Goal: Task Accomplishment & Management: Use online tool/utility

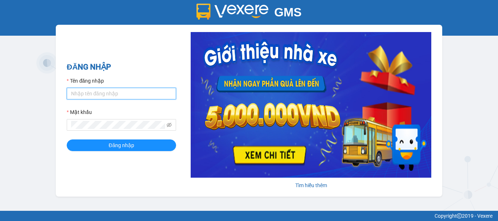
click at [98, 94] on input "Tên đăng nhập" at bounding box center [121, 94] width 109 height 12
type input "chi0346058058.vinhquang"
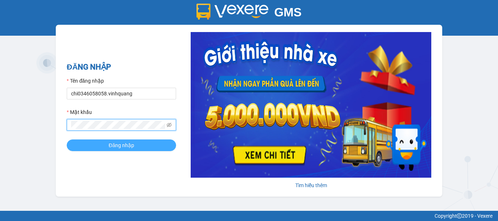
click at [102, 141] on button "Đăng nhập" at bounding box center [121, 146] width 109 height 12
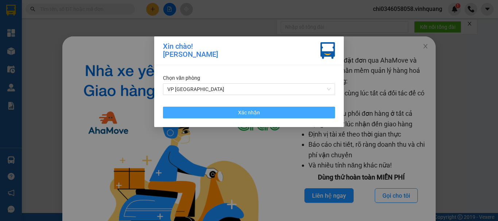
drag, startPoint x: 239, startPoint y: 111, endPoint x: 462, endPoint y: 50, distance: 231.0
click at [240, 111] on span "Xác nhận" at bounding box center [249, 113] width 22 height 8
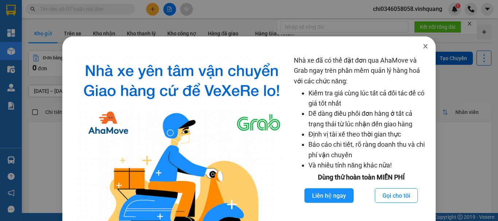
click at [422, 46] on icon "close" at bounding box center [425, 46] width 6 height 6
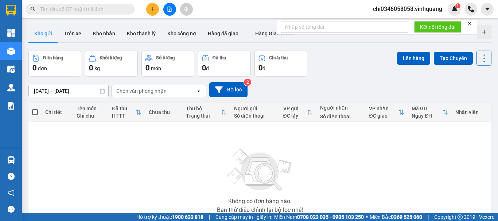
click at [153, 10] on icon "plus" at bounding box center [152, 9] width 5 height 5
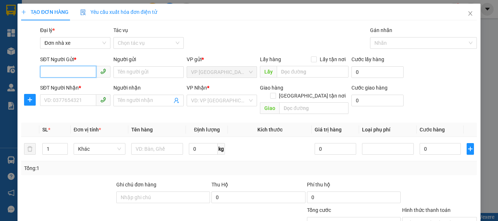
click at [59, 69] on input "SĐT Người Gửi *" at bounding box center [68, 72] width 56 height 12
type input "0912186638"
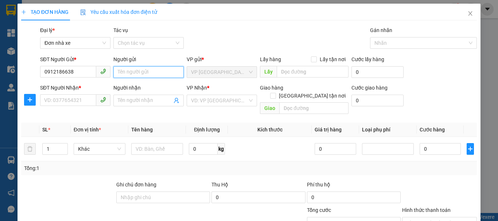
click at [142, 72] on input "Người gửi" at bounding box center [148, 72] width 70 height 12
type input "phượng"
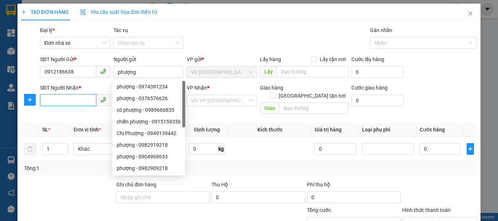
click at [46, 101] on input "SĐT Người Nhận *" at bounding box center [68, 100] width 56 height 12
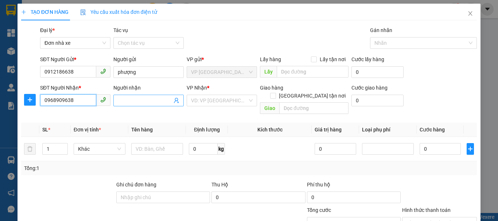
type input "0968909638"
click at [127, 98] on input "Người nhận" at bounding box center [145, 101] width 54 height 8
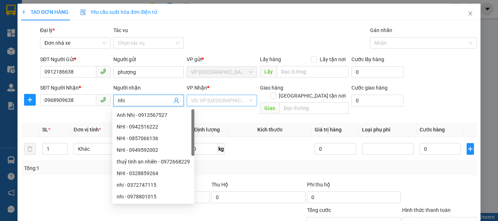
type input "nhi"
click at [217, 100] on input "search" at bounding box center [219, 100] width 56 height 11
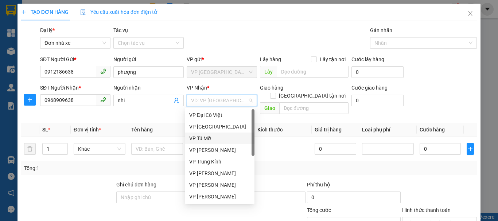
click at [215, 139] on div "VP Tú Mỡ" at bounding box center [219, 138] width 61 height 8
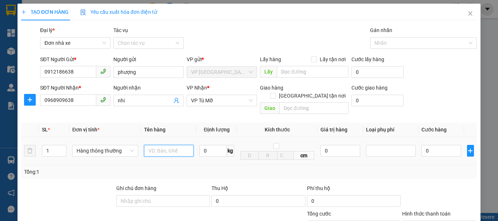
click at [154, 145] on input "text" at bounding box center [169, 151] width 50 height 12
type input "1 thùng cactong"
click at [204, 145] on input "0" at bounding box center [212, 151] width 27 height 12
type input "20"
drag, startPoint x: 404, startPoint y: 168, endPoint x: 405, endPoint y: 130, distance: 37.9
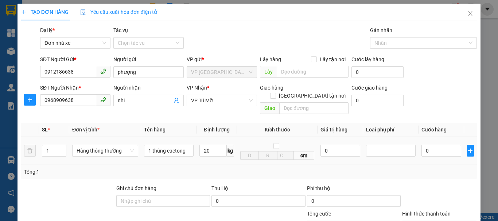
click at [404, 165] on div "Tổng: 1" at bounding box center [248, 172] width 455 height 14
type input "50.000"
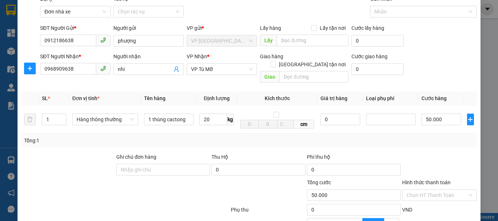
scroll to position [73, 0]
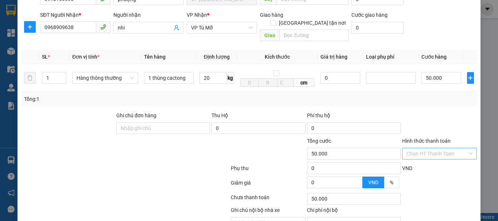
click at [429, 148] on input "Hình thức thanh toán" at bounding box center [436, 153] width 61 height 11
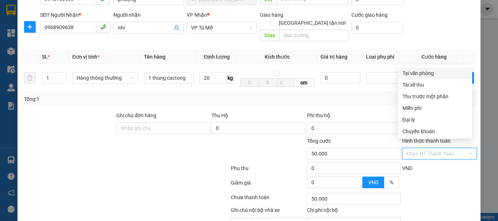
click at [415, 74] on div "Tại văn phòng" at bounding box center [434, 73] width 65 height 8
type input "0"
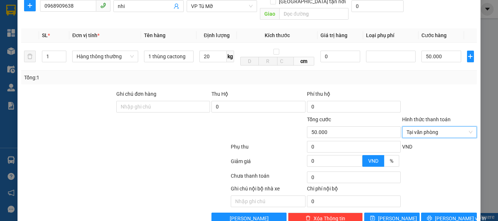
scroll to position [104, 0]
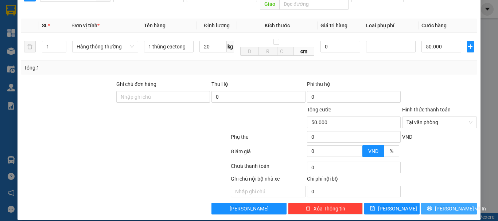
click at [448, 205] on span "[PERSON_NAME] và In" at bounding box center [460, 209] width 51 height 8
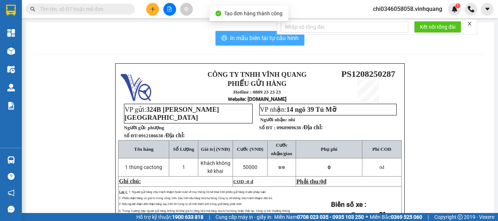
click at [251, 35] on span "In mẫu biên lai tự cấu hình" at bounding box center [264, 38] width 68 height 9
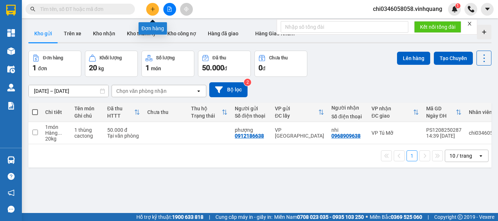
click at [151, 10] on icon "plus" at bounding box center [152, 9] width 5 height 5
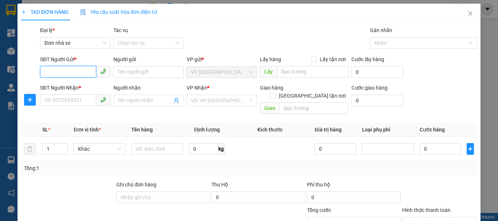
click at [59, 74] on input "SĐT Người Gửi *" at bounding box center [68, 72] width 56 height 12
click at [112, 144] on span "Khác" at bounding box center [99, 149] width 43 height 11
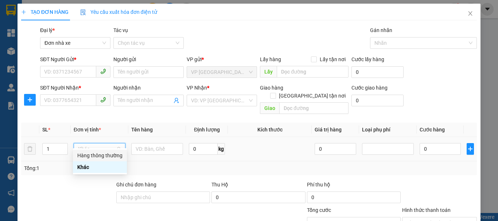
drag, startPoint x: 98, startPoint y: 155, endPoint x: 145, endPoint y: 144, distance: 48.7
click at [99, 155] on div "Hàng thông thường" at bounding box center [99, 156] width 45 height 8
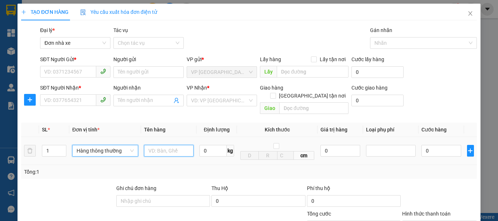
click at [148, 145] on input "text" at bounding box center [169, 151] width 50 height 12
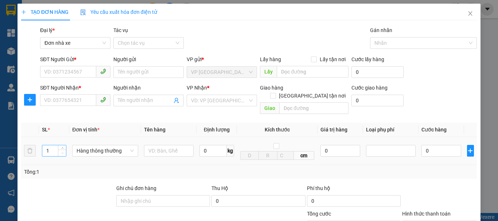
type input "2"
click at [65, 148] on div "2" at bounding box center [54, 151] width 24 height 12
click at [162, 145] on input "text" at bounding box center [169, 151] width 50 height 12
type input "1 thùng xốp +1 thùng cactong"
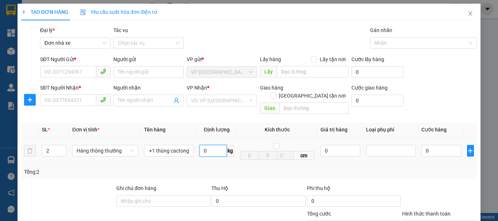
click at [203, 145] on input "0" at bounding box center [212, 151] width 27 height 12
type input "7"
click at [223, 168] on div "Tổng: 2" at bounding box center [249, 172] width 450 height 8
click at [426, 168] on div "Tổng: 2" at bounding box center [249, 172] width 450 height 8
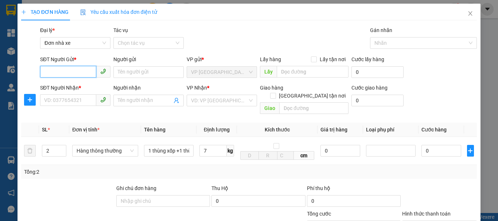
click at [68, 72] on input "SĐT Người Gửi *" at bounding box center [68, 72] width 56 height 12
type input "0366608877"
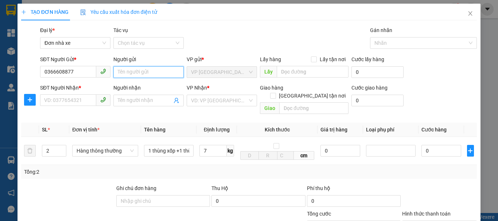
click at [133, 74] on input "Người gửi" at bounding box center [148, 72] width 70 height 12
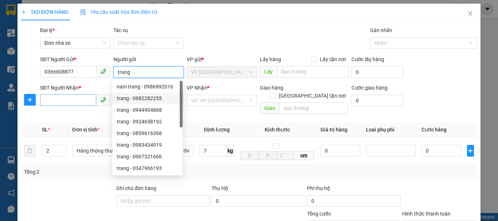
type input "trang"
click at [49, 101] on input "SĐT Người Nhận *" at bounding box center [68, 100] width 56 height 12
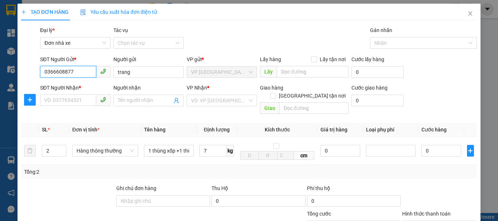
drag, startPoint x: 76, startPoint y: 72, endPoint x: 45, endPoint y: 71, distance: 31.3
click at [45, 71] on input "0366608877" at bounding box center [68, 72] width 56 height 12
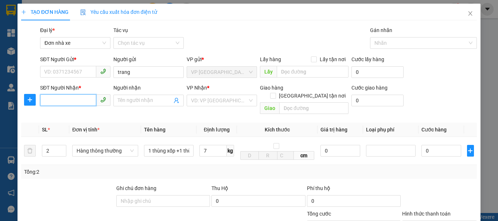
click at [46, 99] on input "SĐT Người Nhận *" at bounding box center [68, 100] width 56 height 12
paste input "0366608877"
type input "0366608877"
click at [122, 100] on input "Người nhận" at bounding box center [145, 101] width 54 height 8
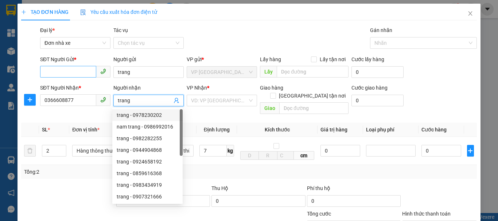
type input "trang"
click at [46, 71] on input "SĐT Người Gửi *" at bounding box center [68, 72] width 56 height 12
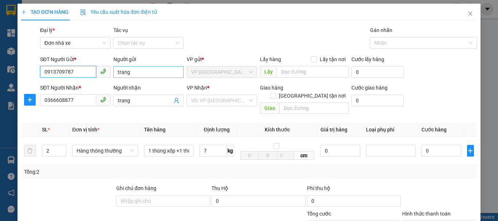
type input "0913709787"
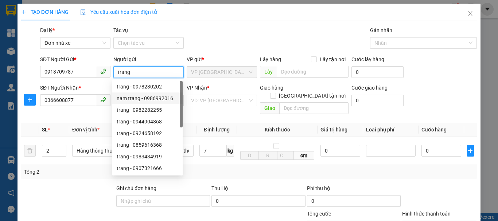
drag, startPoint x: 135, startPoint y: 72, endPoint x: 115, endPoint y: 72, distance: 20.0
click at [115, 72] on input "trang" at bounding box center [148, 72] width 70 height 12
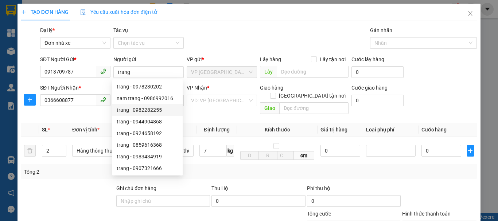
click at [73, 184] on div at bounding box center [67, 197] width 95 height 26
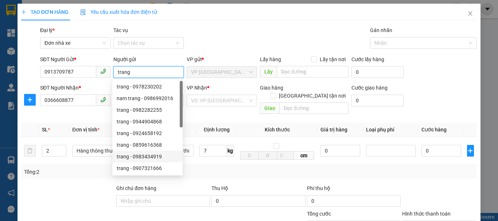
drag, startPoint x: 134, startPoint y: 71, endPoint x: 95, endPoint y: 72, distance: 38.6
click at [95, 72] on div "SĐT Người Gửi * 0913709787 Người gửi trang VP gửi * VP [GEOGRAPHIC_DATA] Lấy hà…" at bounding box center [258, 68] width 439 height 26
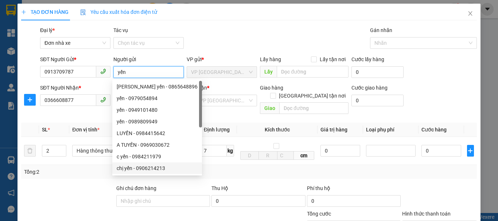
type input "yến"
click at [90, 184] on div at bounding box center [67, 197] width 95 height 26
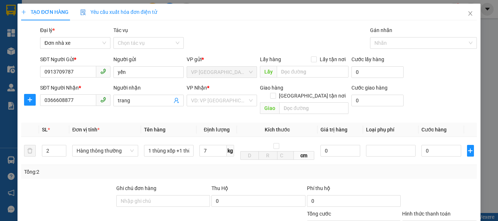
drag, startPoint x: 412, startPoint y: 165, endPoint x: 430, endPoint y: 144, distance: 28.0
click at [413, 168] on div "Tổng: 2" at bounding box center [249, 172] width 450 height 8
click at [431, 145] on input "0" at bounding box center [441, 151] width 40 height 12
click at [217, 101] on input "search" at bounding box center [219, 100] width 56 height 11
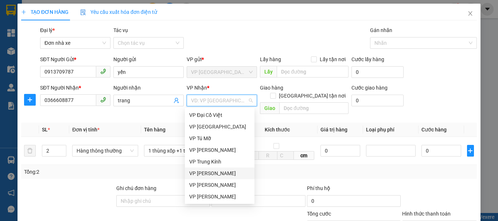
click at [218, 171] on div "VP [PERSON_NAME]" at bounding box center [219, 173] width 61 height 8
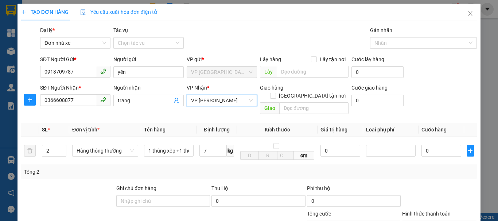
click at [388, 168] on div "Tổng: 2" at bounding box center [249, 172] width 450 height 8
click at [436, 145] on input "0" at bounding box center [441, 151] width 40 height 12
click at [122, 156] on td "Hàng thông thường" at bounding box center [105, 151] width 72 height 28
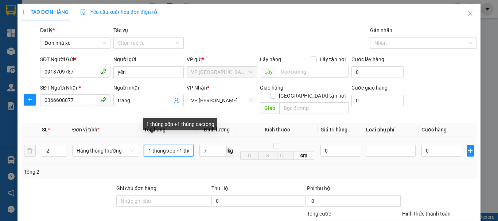
click at [162, 145] on input "1 thùng xốp +1 thùng cactong" at bounding box center [169, 151] width 50 height 12
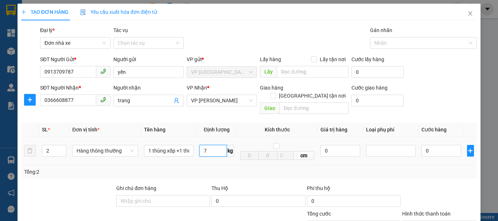
click at [213, 145] on input "7" at bounding box center [212, 151] width 27 height 12
drag, startPoint x: 460, startPoint y: 171, endPoint x: 445, endPoint y: 142, distance: 32.7
click at [459, 171] on div "Transit Pickup Surcharge Ids Transit Deliver Surcharge Ids Transit Deliver Surc…" at bounding box center [248, 172] width 455 height 293
type input "80.000"
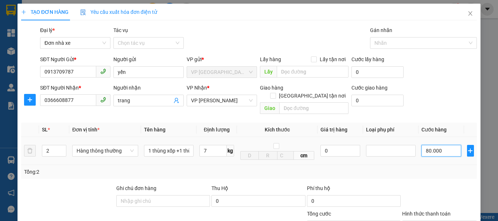
click at [445, 145] on input "80.000" at bounding box center [441, 151] width 40 height 12
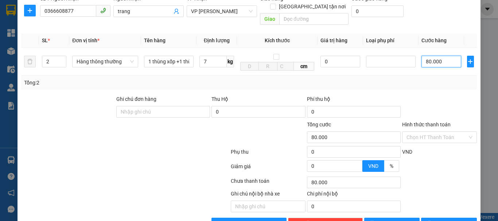
scroll to position [104, 0]
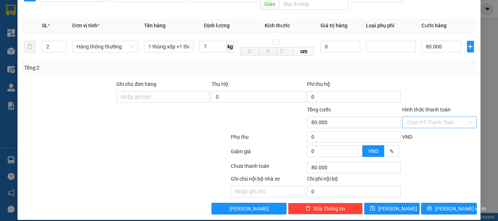
click at [434, 117] on input "Hình thức thanh toán" at bounding box center [436, 122] width 61 height 11
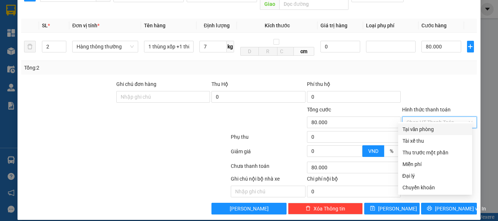
click at [421, 127] on div "Tại văn phòng" at bounding box center [434, 129] width 65 height 8
type input "0"
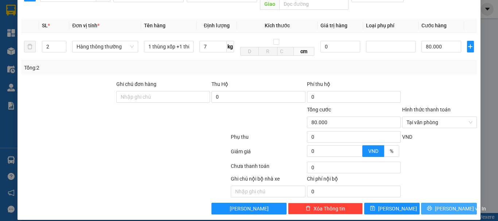
click at [441, 205] on span "[PERSON_NAME] và In" at bounding box center [460, 209] width 51 height 8
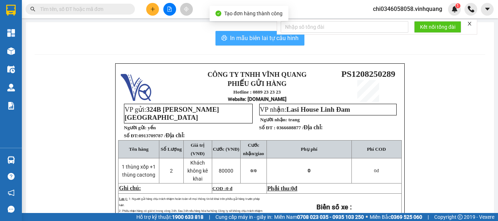
click at [262, 39] on span "In mẫu biên lai tự cấu hình" at bounding box center [264, 38] width 68 height 9
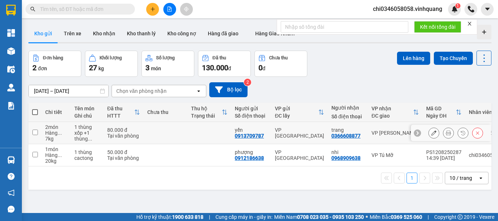
click at [35, 132] on input "checkbox" at bounding box center [34, 132] width 5 height 5
checkbox input "true"
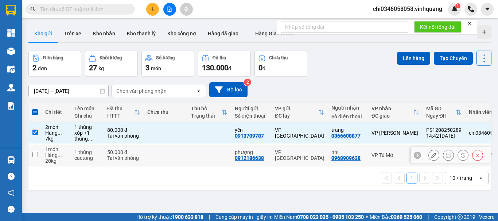
click at [32, 156] on input "checkbox" at bounding box center [34, 154] width 5 height 5
checkbox input "true"
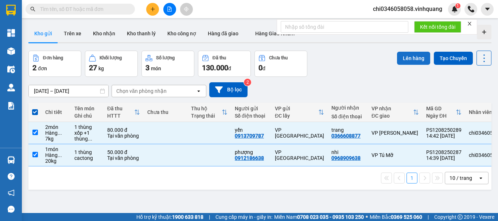
click at [410, 58] on button "Lên hàng" at bounding box center [413, 58] width 33 height 13
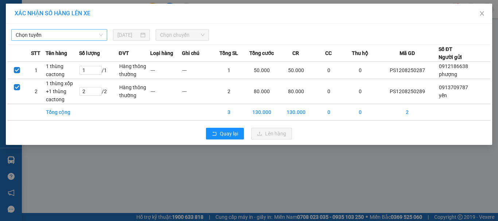
click at [59, 36] on span "Chọn tuyến" at bounding box center [59, 35] width 87 height 11
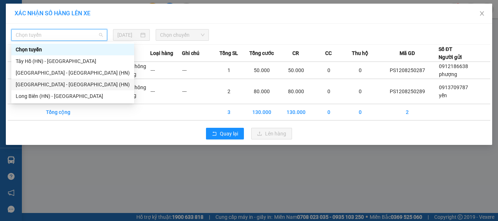
click at [49, 83] on div "[GEOGRAPHIC_DATA] - [GEOGRAPHIC_DATA] (HN)" at bounding box center [73, 85] width 114 height 8
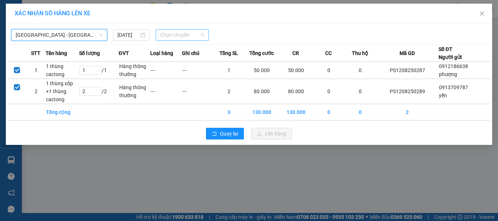
click at [166, 36] on span "Chọn chuyến" at bounding box center [182, 35] width 45 height 11
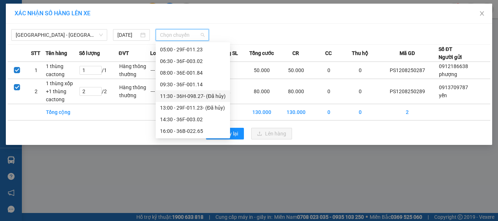
scroll to position [35, 0]
click at [190, 108] on div "14:30 - 36F-003.02" at bounding box center [193, 108] width 66 height 8
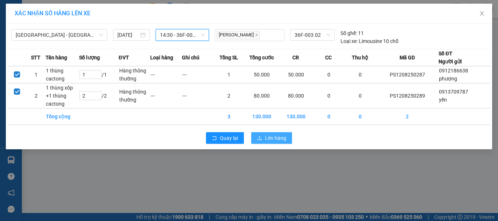
click at [277, 138] on span "Lên hàng" at bounding box center [275, 138] width 21 height 8
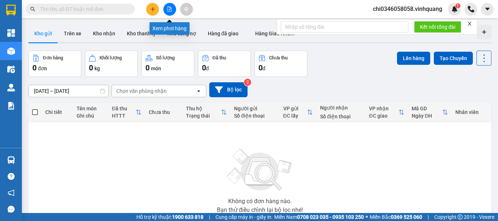
click at [168, 9] on icon "file-add" at bounding box center [169, 9] width 5 height 5
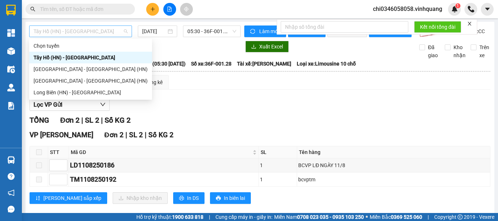
click at [82, 33] on span "Tây Hồ (HN) - [GEOGRAPHIC_DATA]" at bounding box center [81, 31] width 94 height 11
click at [76, 79] on div "[GEOGRAPHIC_DATA] - [GEOGRAPHIC_DATA] (HN)" at bounding box center [91, 81] width 114 height 8
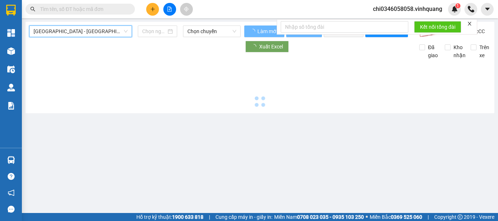
type input "[DATE]"
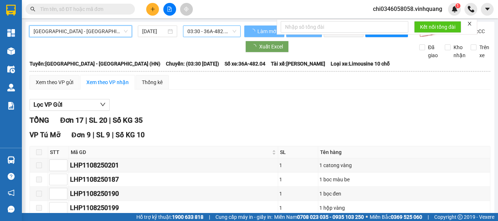
click at [195, 30] on span "03:30 - 36A-482.04" at bounding box center [211, 31] width 49 height 11
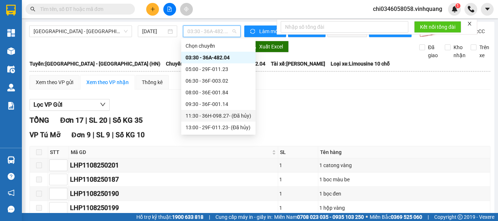
scroll to position [35, 0]
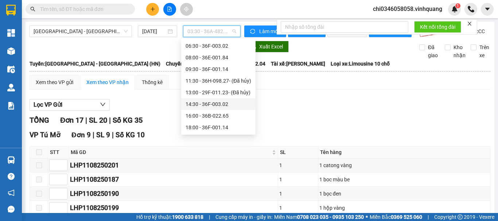
click at [213, 103] on div "14:30 - 36F-003.02" at bounding box center [218, 104] width 66 height 8
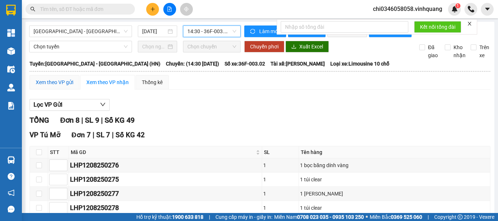
click at [53, 86] on div "Xem theo VP gửi" at bounding box center [55, 82] width 38 height 8
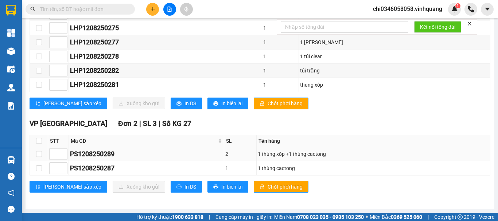
scroll to position [158, 0]
click at [184, 188] on span "In DS" at bounding box center [190, 187] width 12 height 8
